Goal: Information Seeking & Learning: Learn about a topic

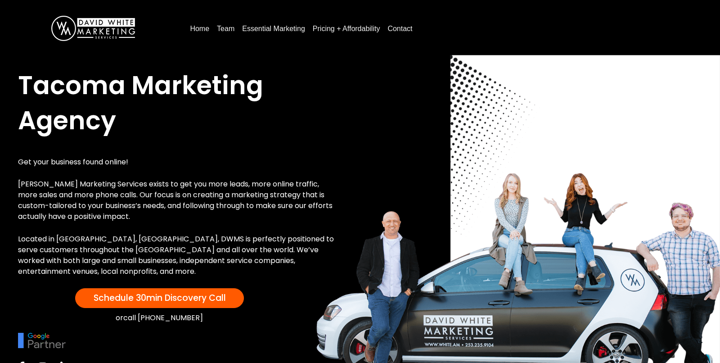
click at [336, 29] on link "Pricing + Affordability" at bounding box center [346, 29] width 75 height 14
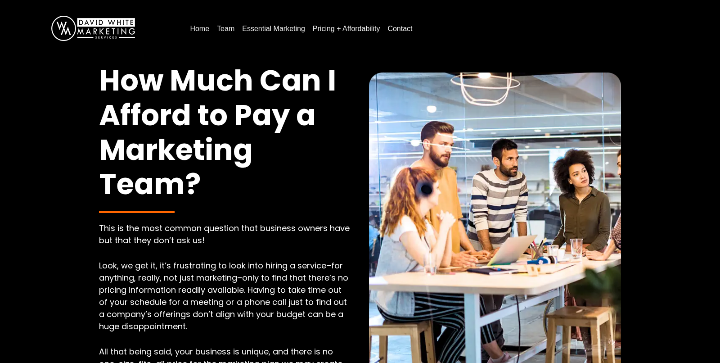
click at [269, 30] on link "Essential Marketing" at bounding box center [273, 29] width 70 height 14
